Goal: Find specific page/section: Find specific page/section

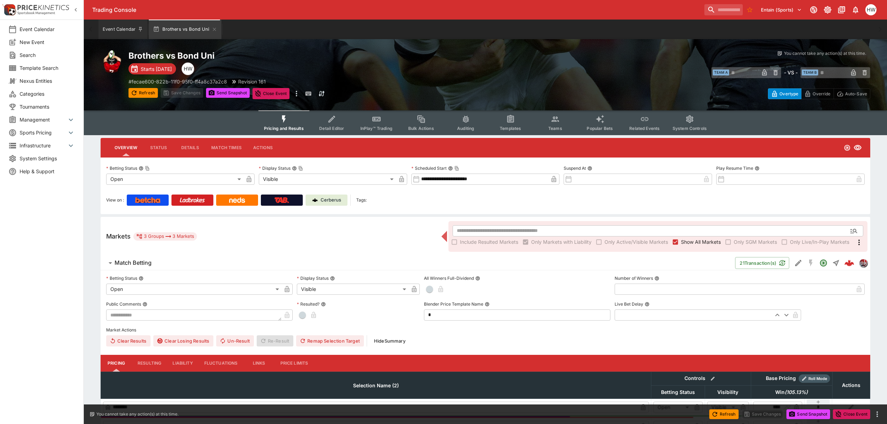
click at [105, 38] on button "Event Calendar" at bounding box center [122, 30] width 49 height 20
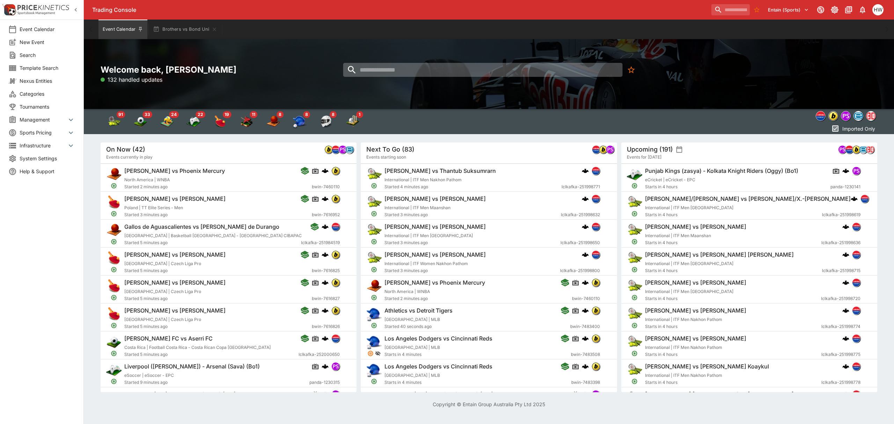
click at [372, 70] on input "search" at bounding box center [482, 70] width 279 height 14
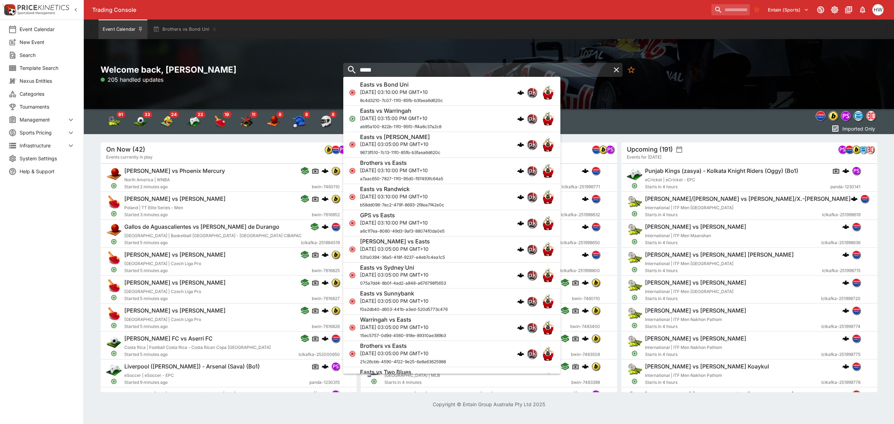
type input "*****"
click at [399, 116] on p "[DATE] 03:15:00 PM GMT+10" at bounding box center [400, 118] width 81 height 7
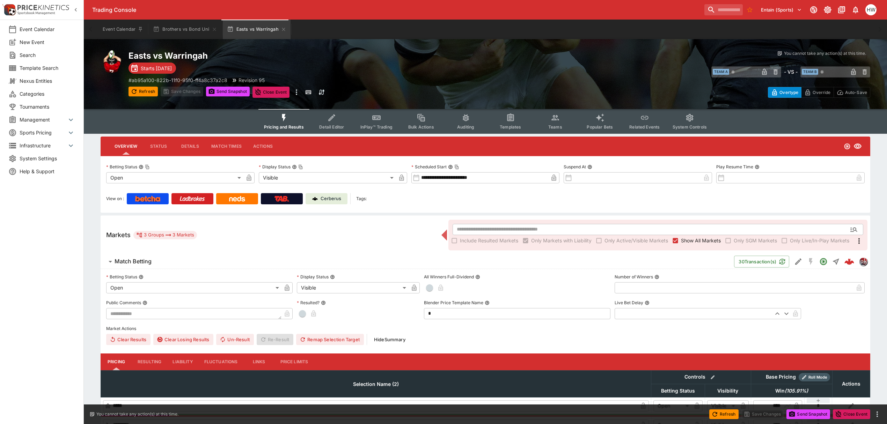
click at [327, 202] on link "Cerberus" at bounding box center [327, 198] width 42 height 11
click at [189, 30] on button "Brothers vs Bond Uni" at bounding box center [185, 30] width 72 height 20
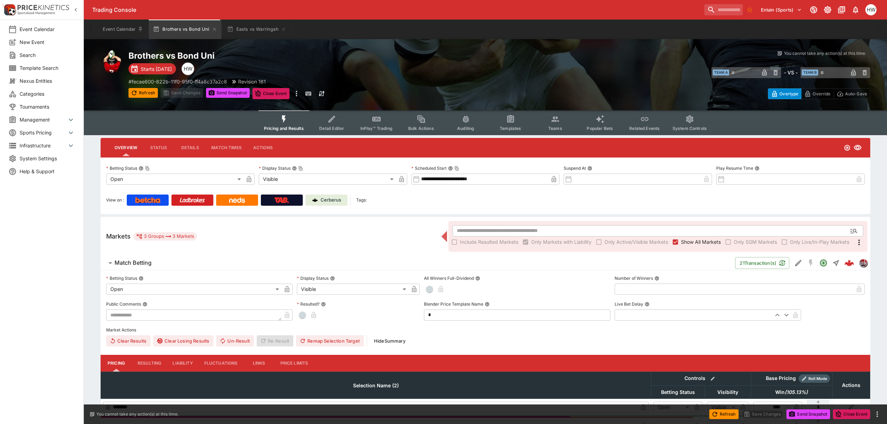
click at [336, 195] on link "Cerberus" at bounding box center [327, 200] width 42 height 11
